Goal: Information Seeking & Learning: Learn about a topic

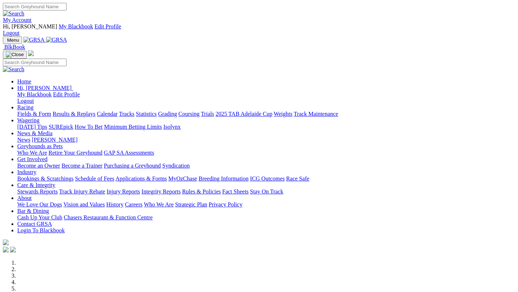
click at [33, 104] on link "Racing" at bounding box center [25, 107] width 16 height 6
click at [29, 111] on link "Fields & Form" at bounding box center [34, 114] width 34 height 6
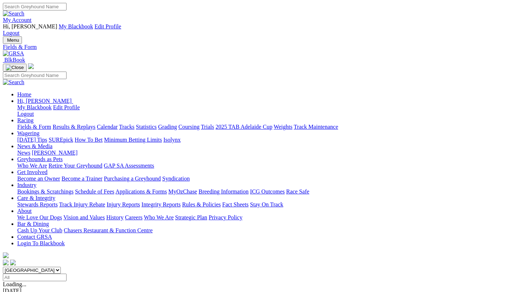
click at [67, 274] on input "Select date" at bounding box center [35, 278] width 64 height 8
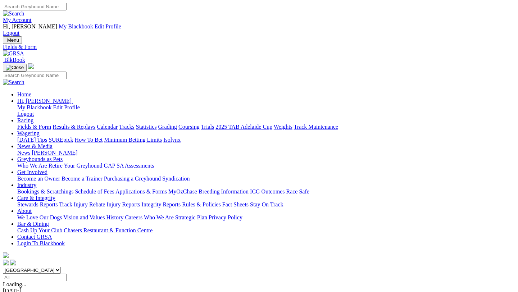
type input "[DATE]"
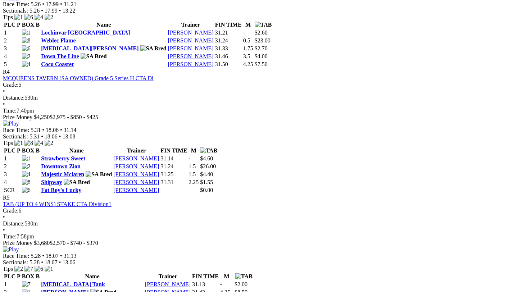
scroll to position [725, 0]
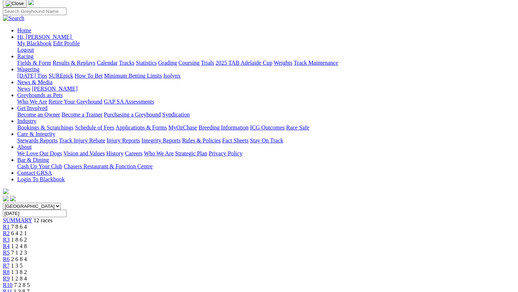
scroll to position [63, 0]
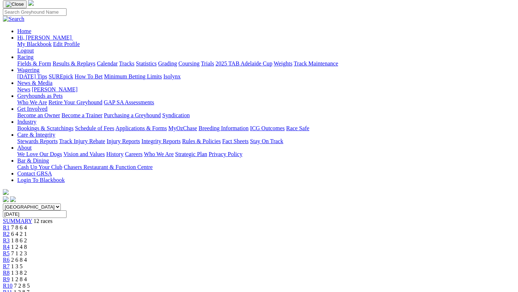
click at [27, 277] on span "1 2 8 4" at bounding box center [19, 280] width 16 height 6
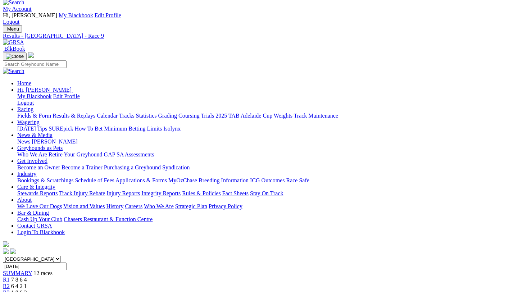
scroll to position [9, 0]
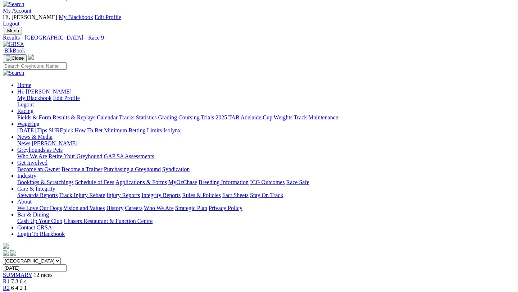
click at [27, 114] on link "Fields & Form" at bounding box center [34, 117] width 34 height 6
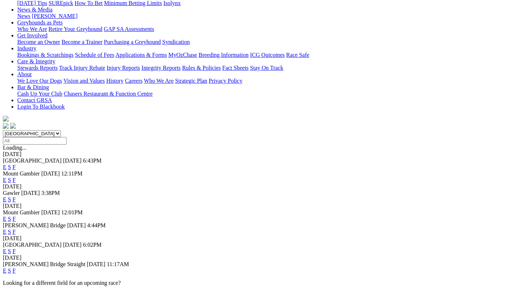
scroll to position [138, 0]
